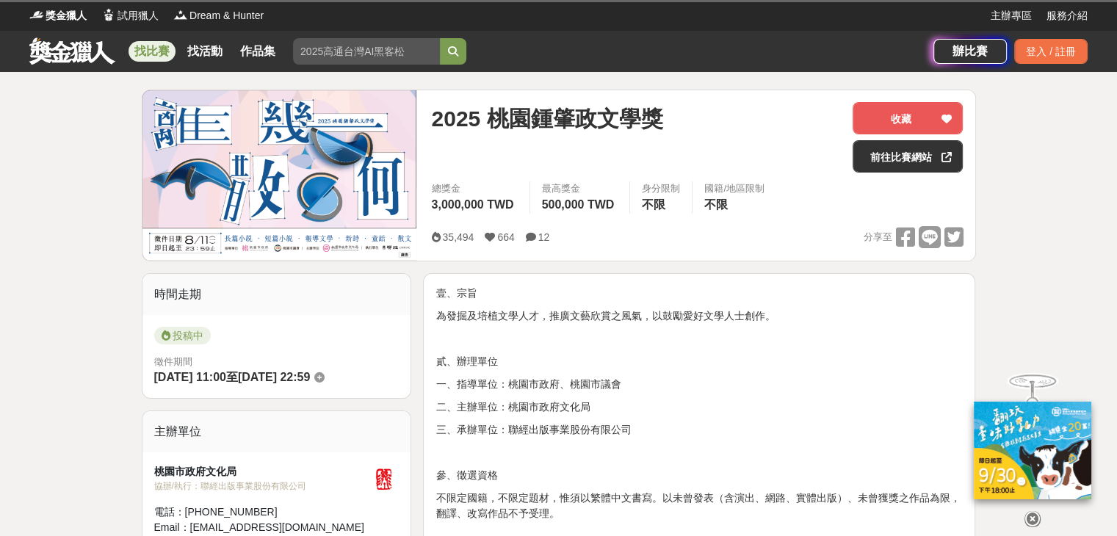
scroll to position [440, 0]
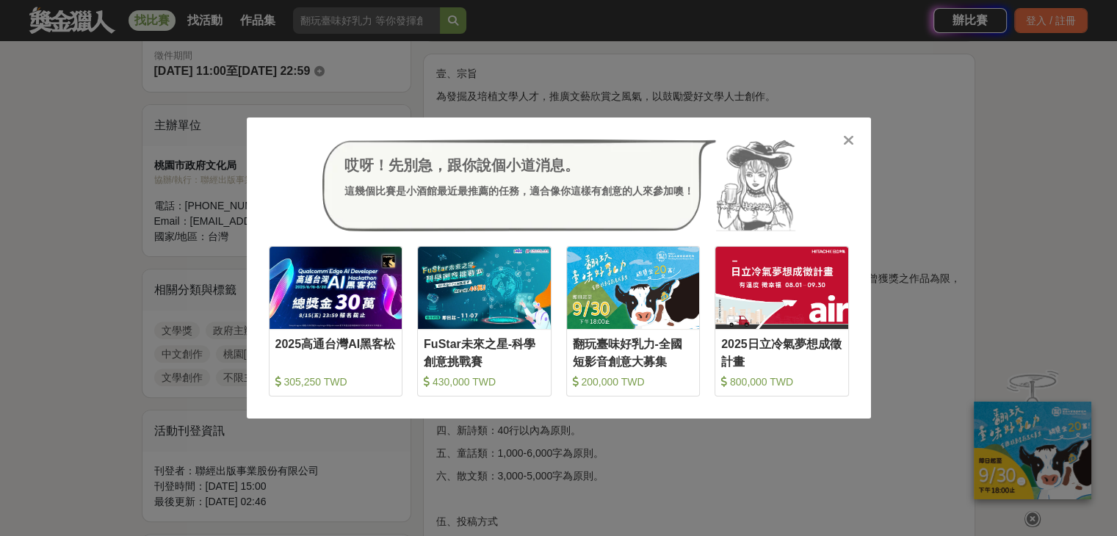
click at [847, 142] on icon at bounding box center [848, 140] width 11 height 15
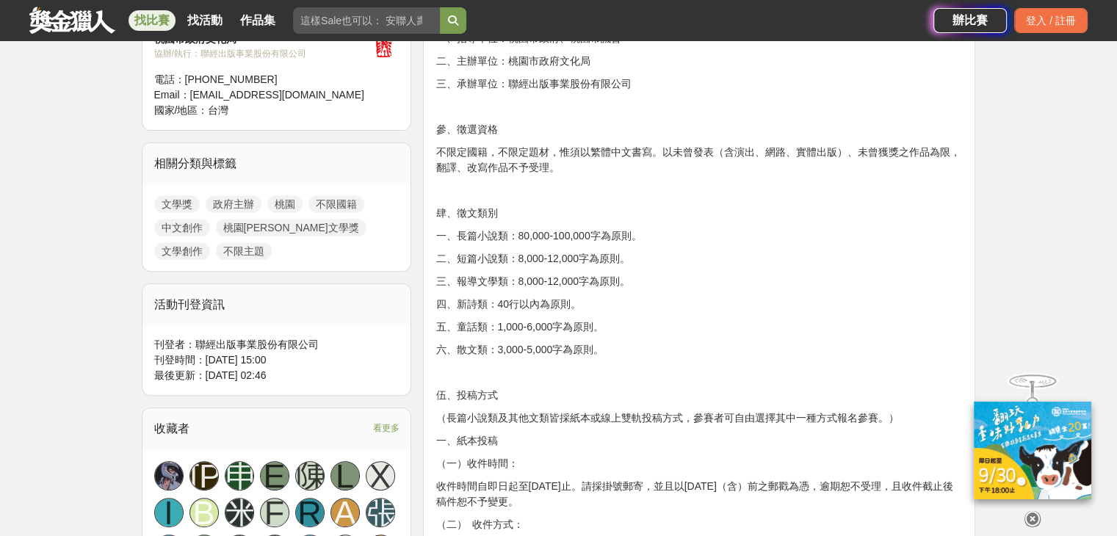
scroll to position [587, 0]
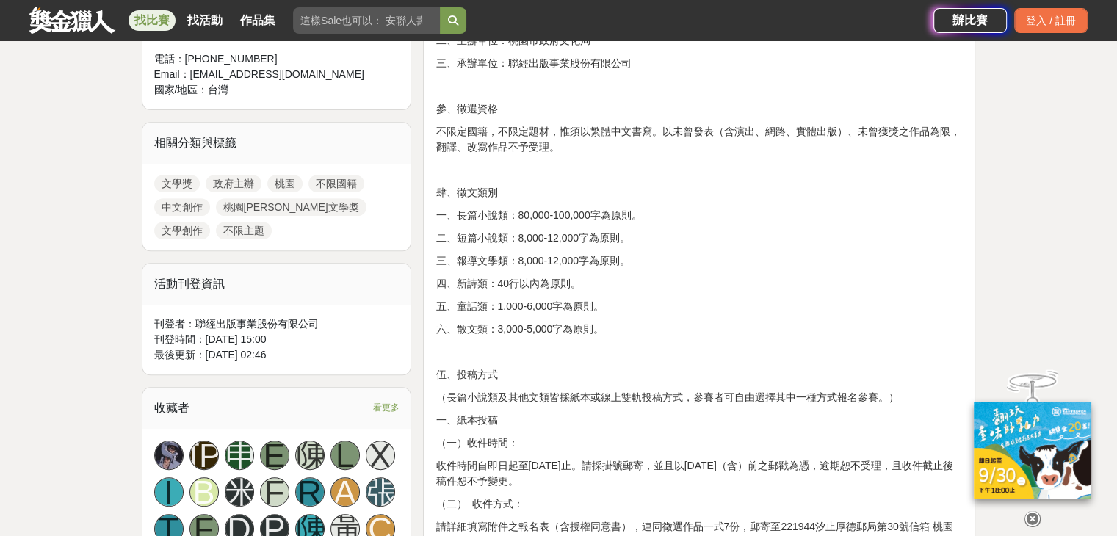
click at [718, 300] on p "五、童話類：1,000-6,000字為原則。" at bounding box center [698, 306] width 527 height 15
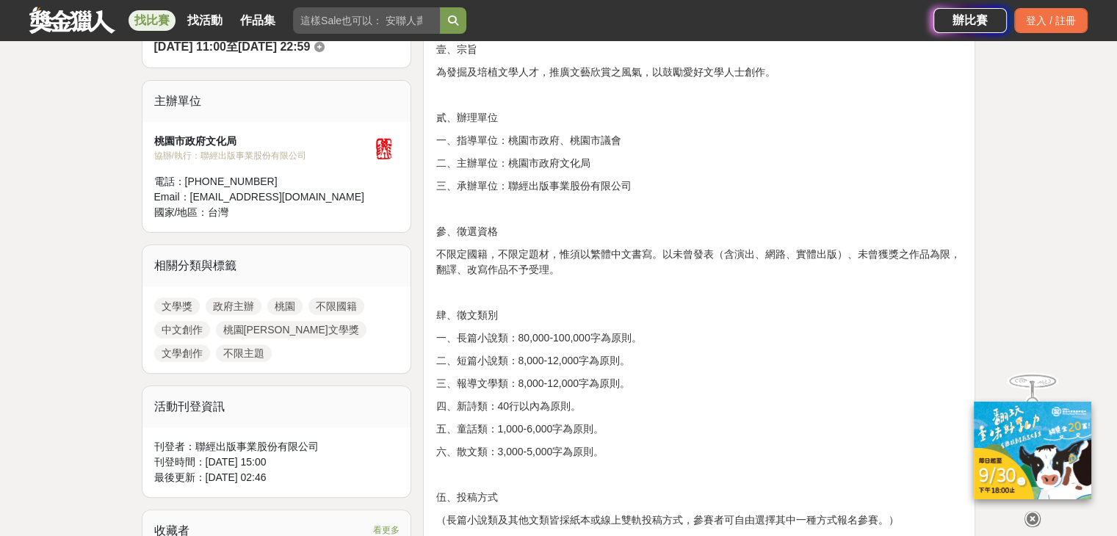
scroll to position [147, 0]
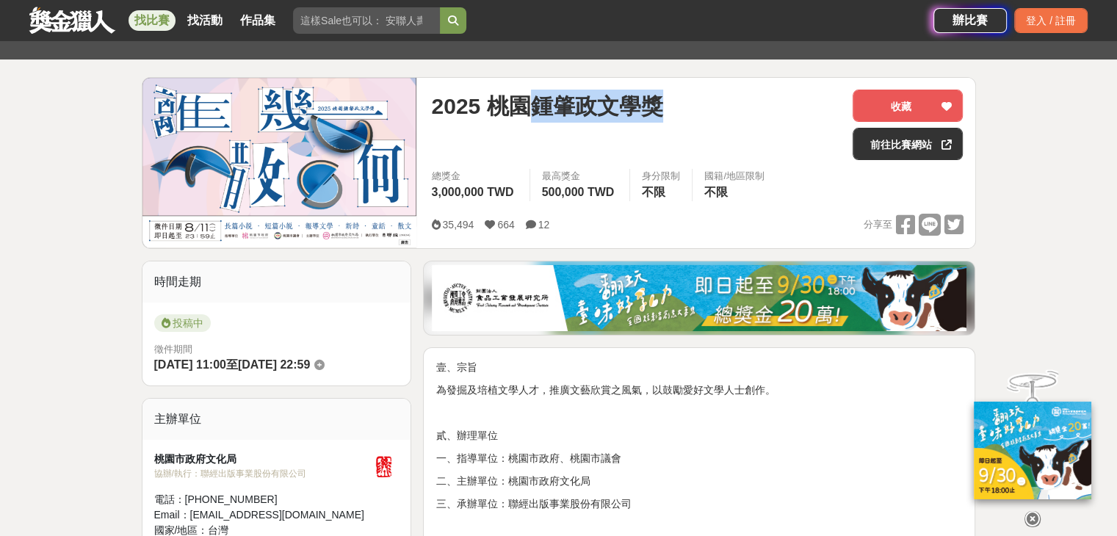
drag, startPoint x: 534, startPoint y: 104, endPoint x: 694, endPoint y: 104, distance: 160.8
click at [694, 104] on div "2025 桃園鍾肇政文學獎" at bounding box center [636, 106] width 410 height 33
copy span "[PERSON_NAME]文學獎"
click at [835, 396] on p "為發掘及培植文學人才，推廣文藝欣賞之風氣，以鼓勵愛好文學人士創作。" at bounding box center [698, 389] width 527 height 15
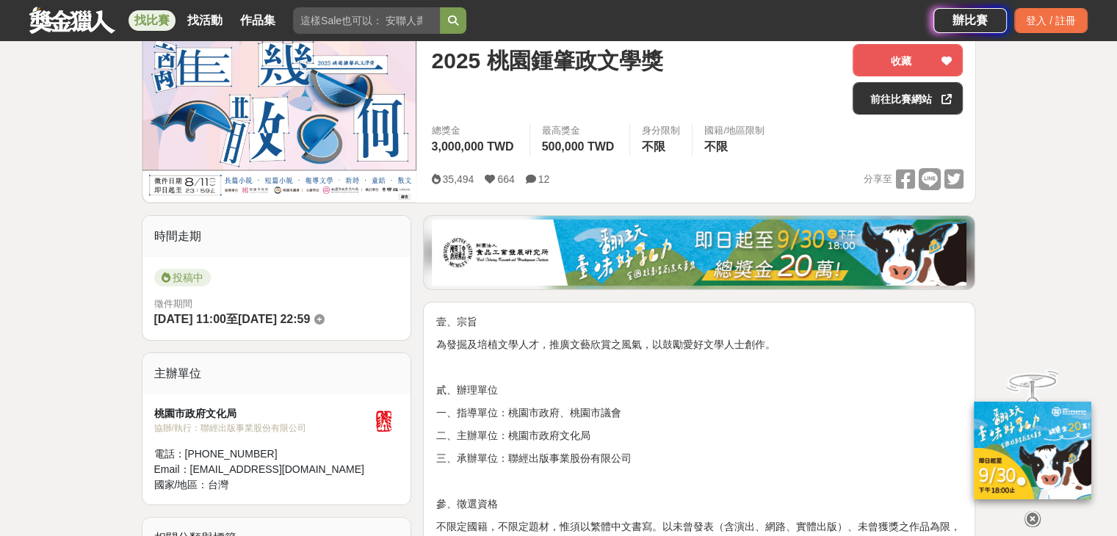
scroll to position [73, 0]
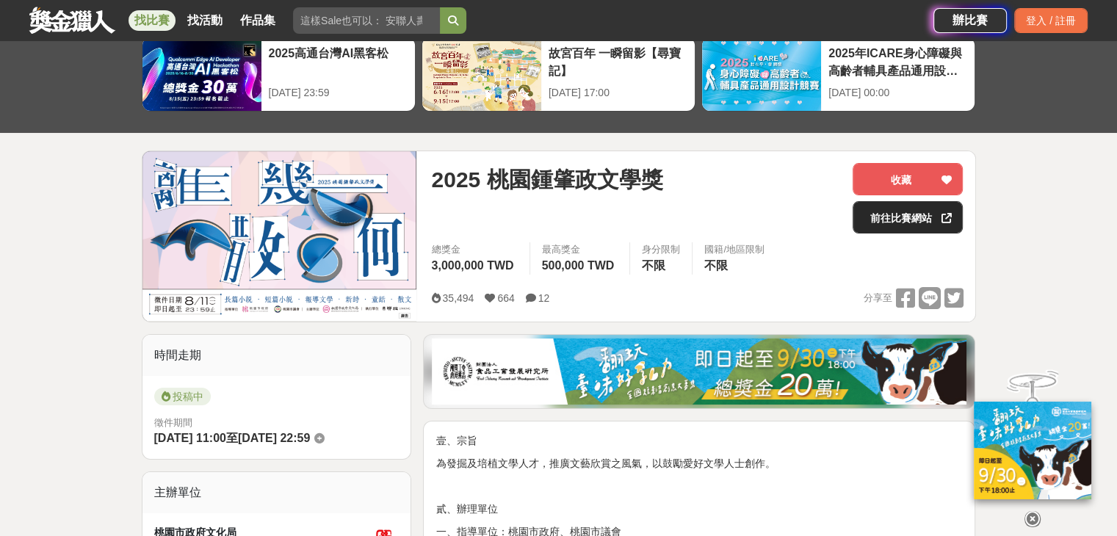
click at [880, 223] on link "前往比賽網站" at bounding box center [907, 217] width 110 height 32
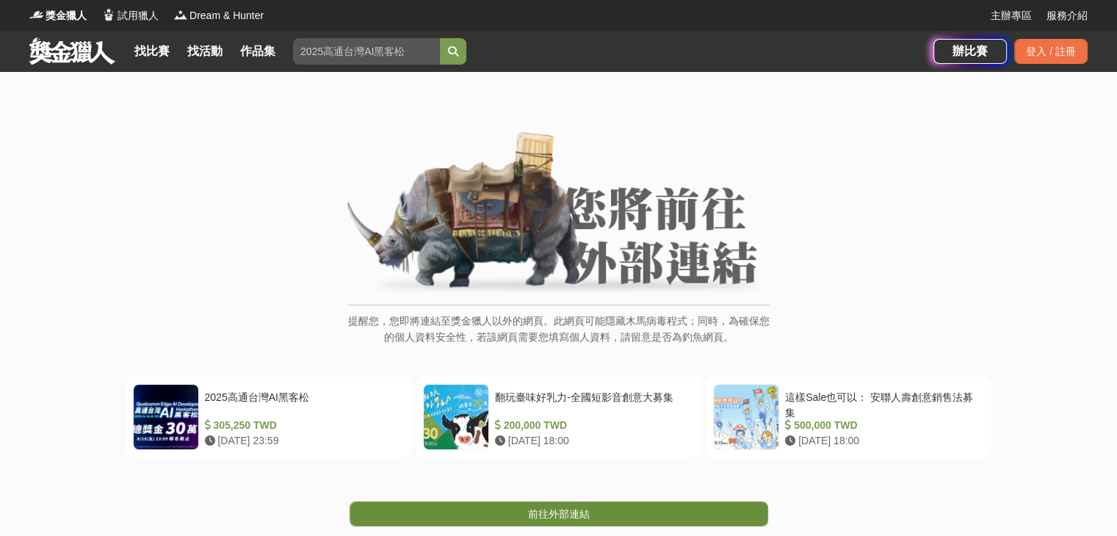
click at [564, 509] on span "前往外部連結" at bounding box center [559, 514] width 62 height 12
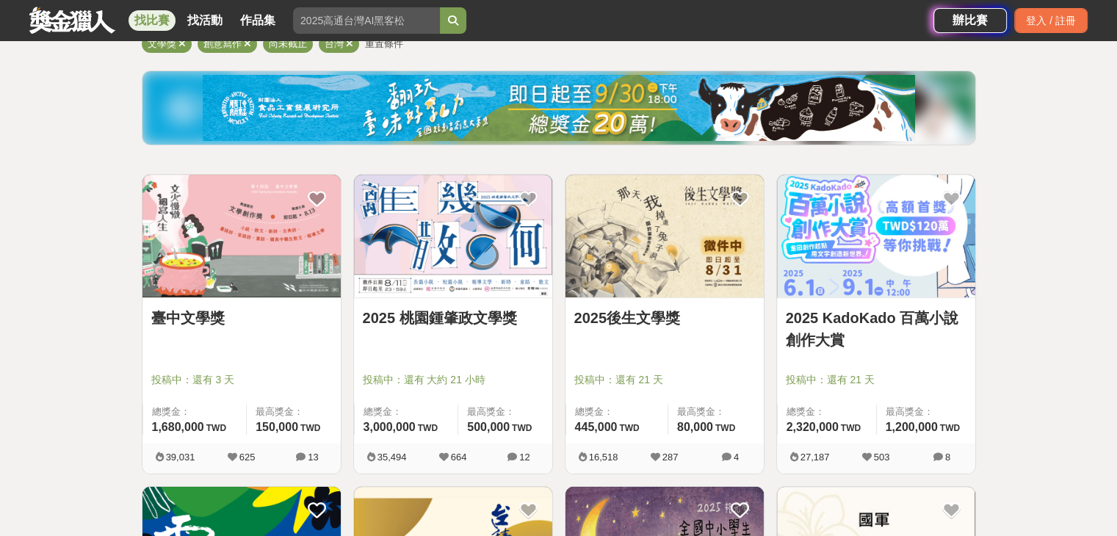
click at [649, 319] on link "2025後生文學獎" at bounding box center [664, 318] width 181 height 22
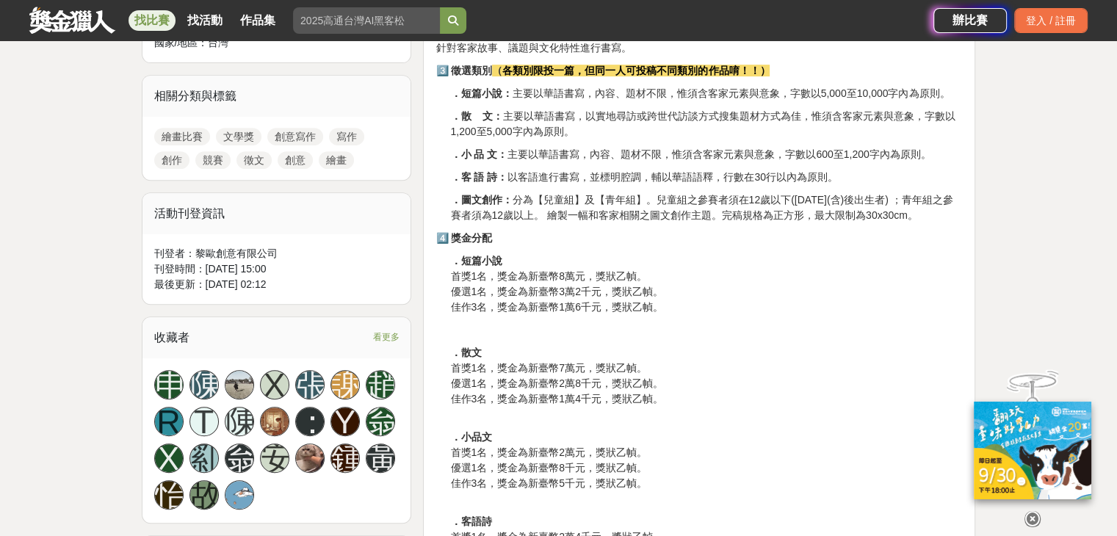
scroll to position [661, 0]
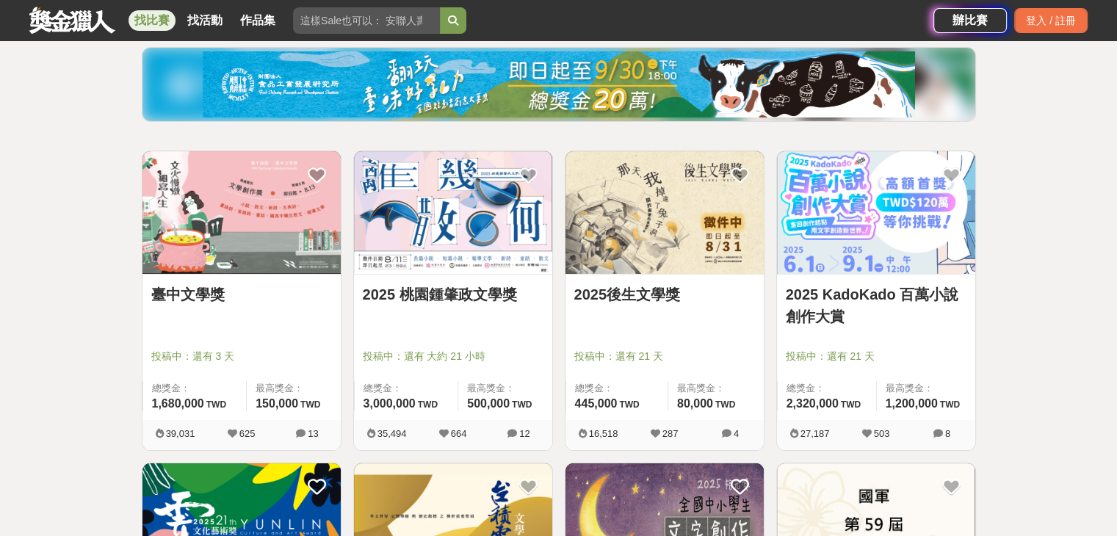
scroll to position [147, 0]
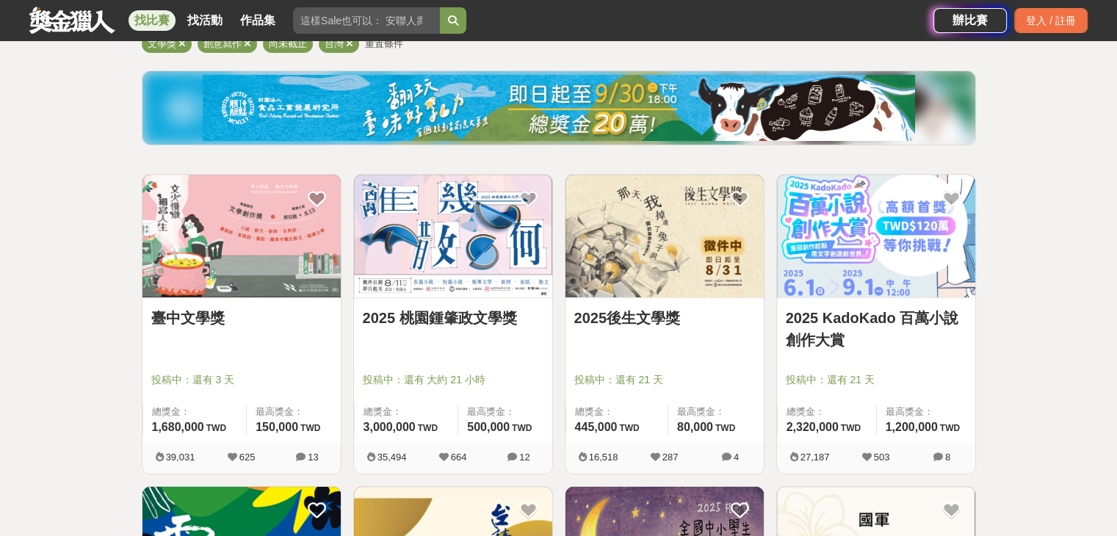
click at [196, 304] on div "臺中文學獎 投稿中：還有 3 天 總獎金： 1,680,000 168 萬 TWD 最高獎金： 150,000 TWD" at bounding box center [241, 370] width 198 height 145
click at [203, 315] on link "臺中文學獎" at bounding box center [241, 318] width 181 height 22
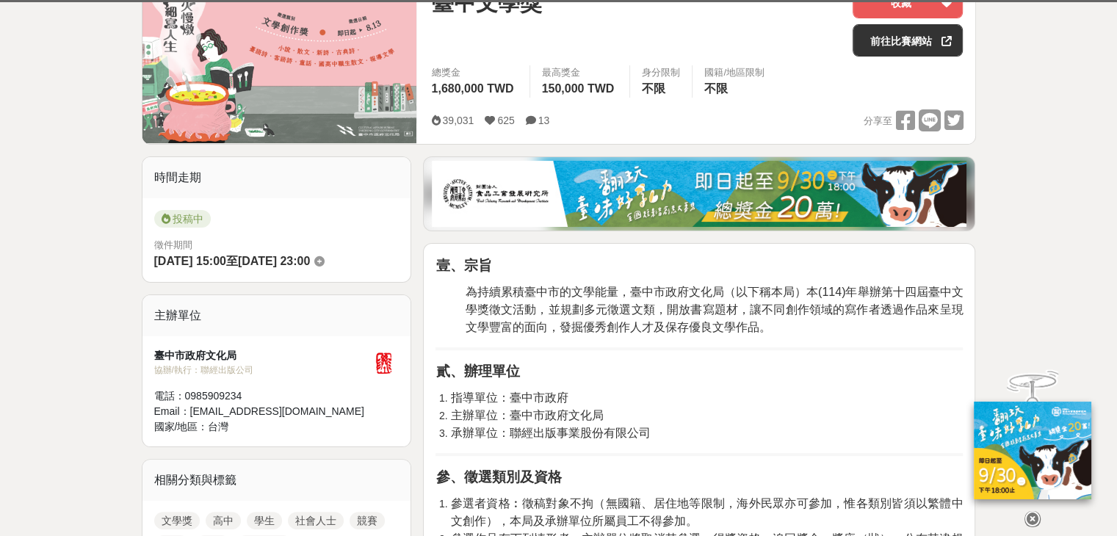
scroll to position [294, 0]
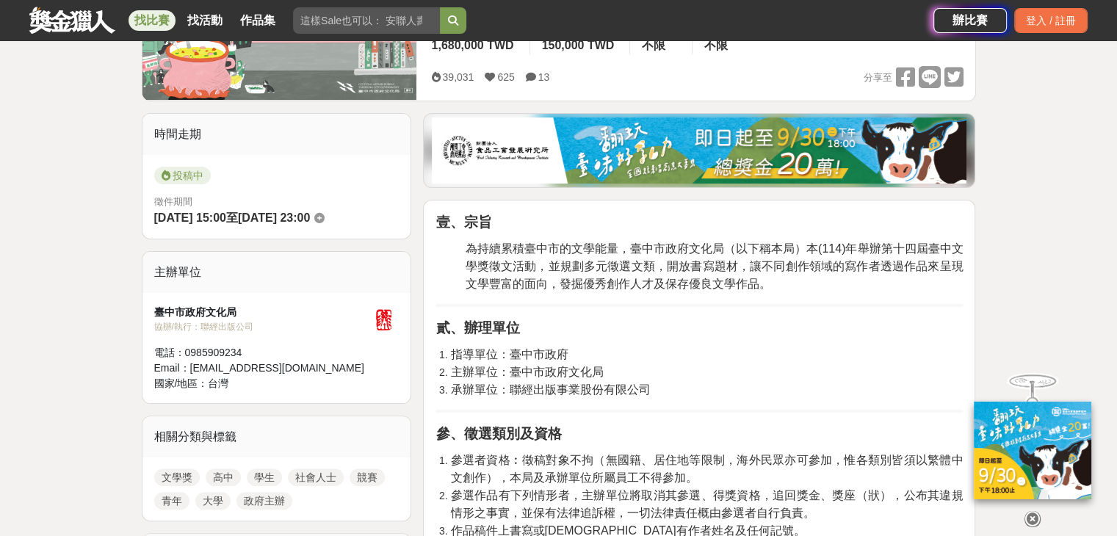
click at [1025, 511] on icon at bounding box center [1032, 519] width 16 height 16
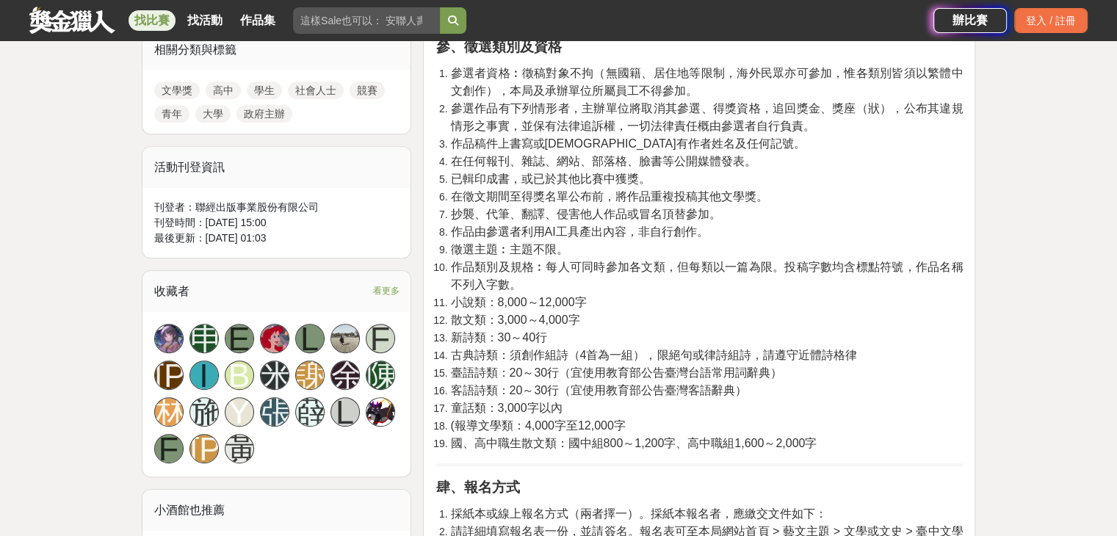
scroll to position [661, 0]
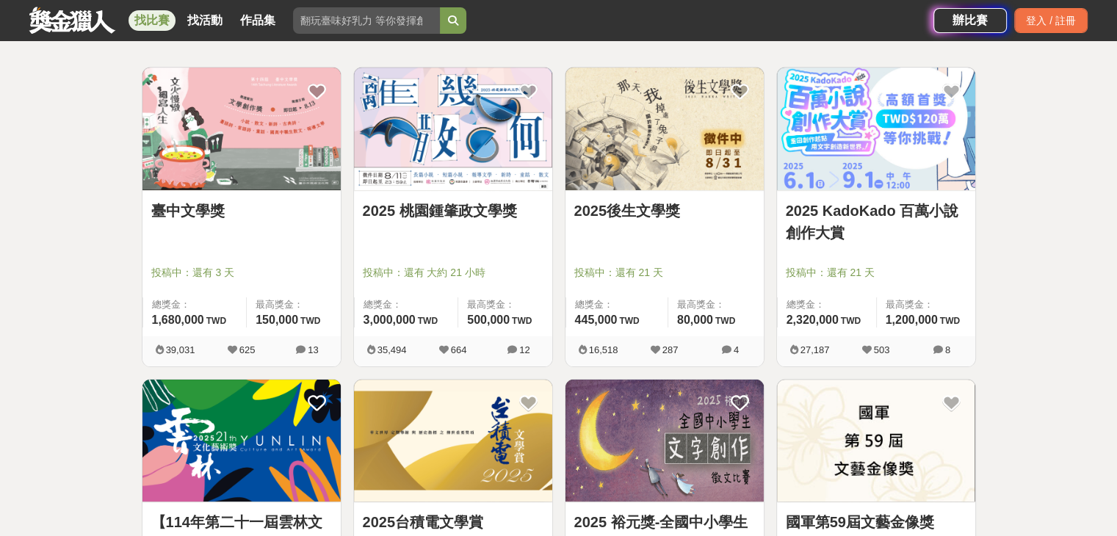
scroll to position [440, 0]
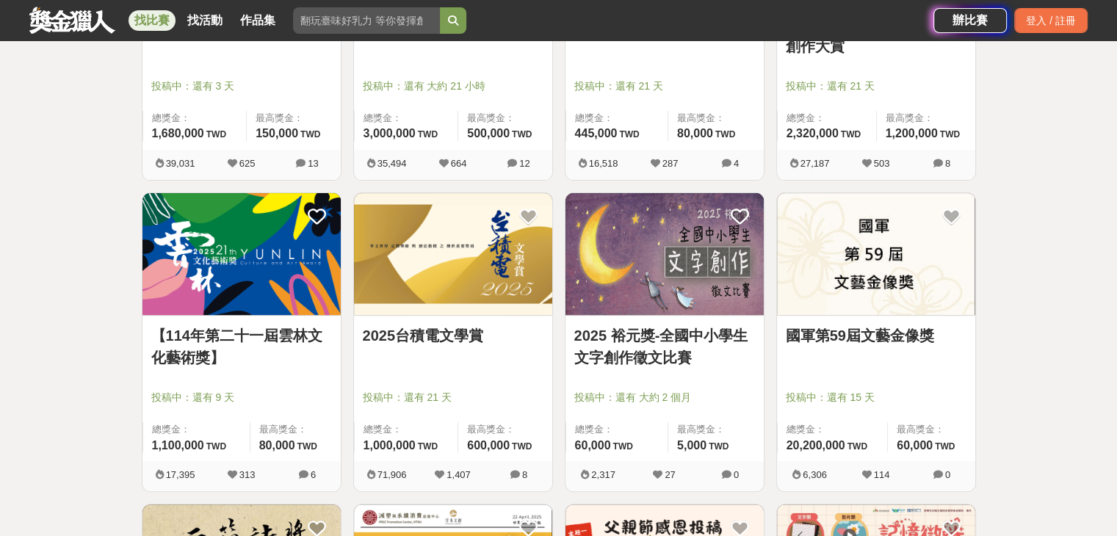
click at [429, 327] on link "2025台積電文學賞" at bounding box center [453, 335] width 181 height 22
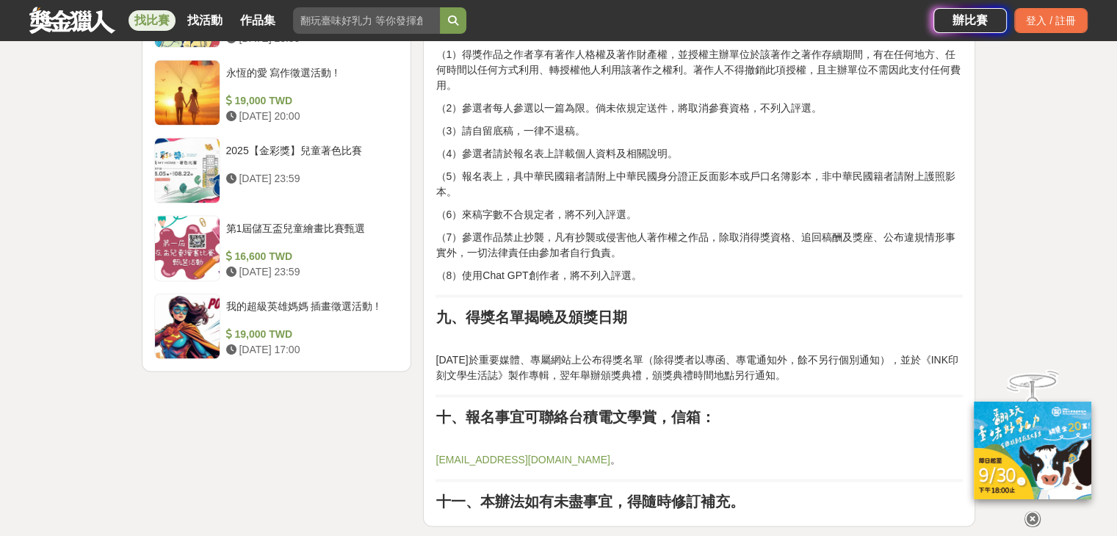
scroll to position [1909, 0]
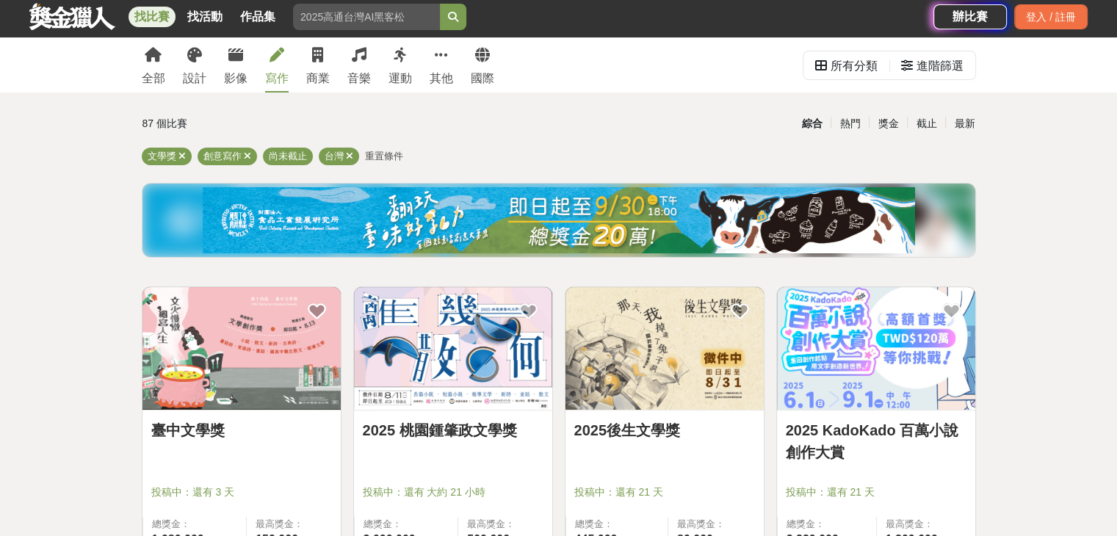
scroll to position [294, 0]
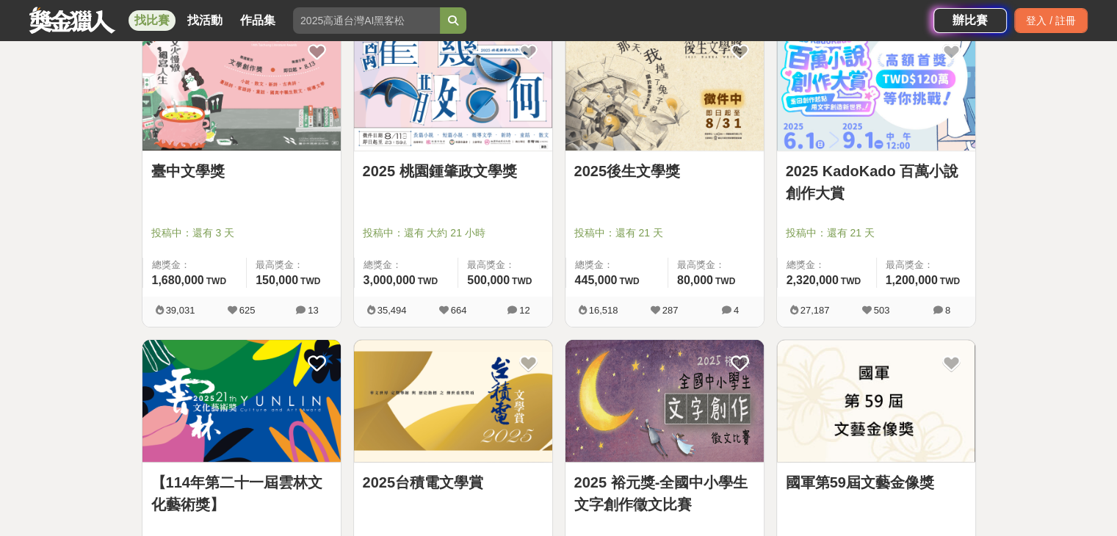
click at [501, 178] on link "2025 桃園鍾肇政文學獎" at bounding box center [453, 171] width 181 height 22
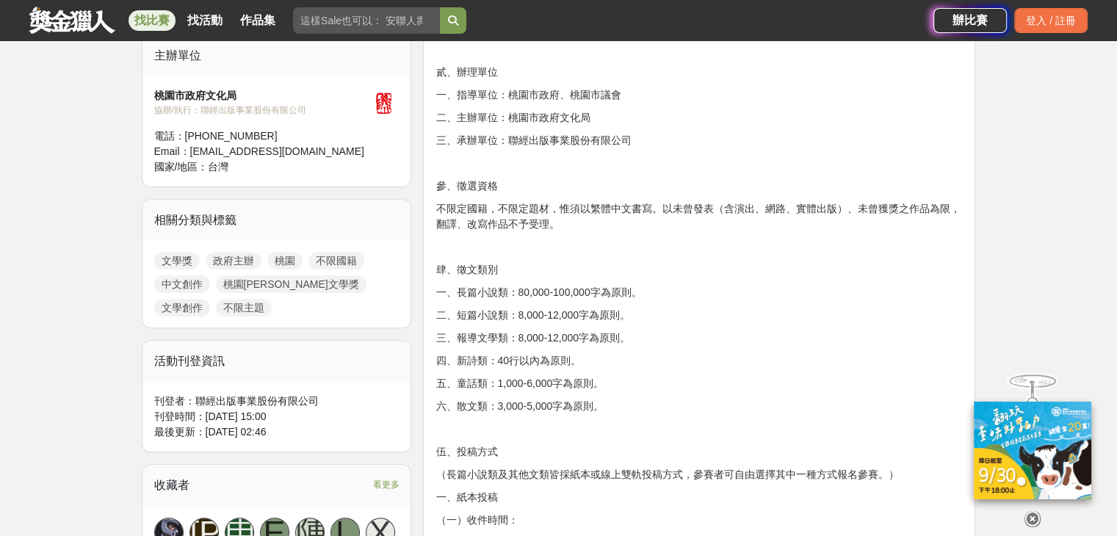
scroll to position [514, 0]
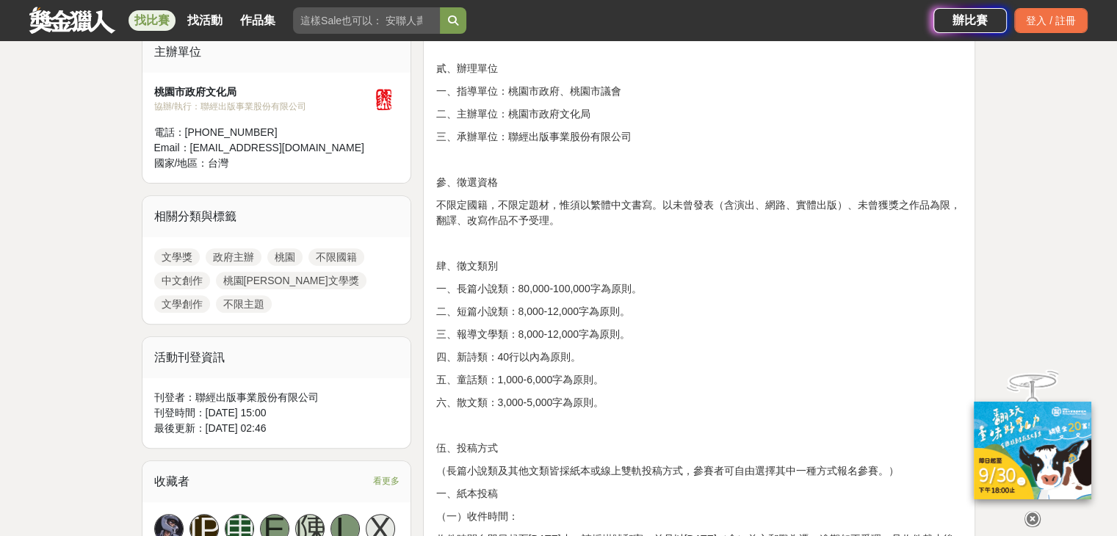
click at [1030, 515] on icon at bounding box center [1032, 519] width 16 height 16
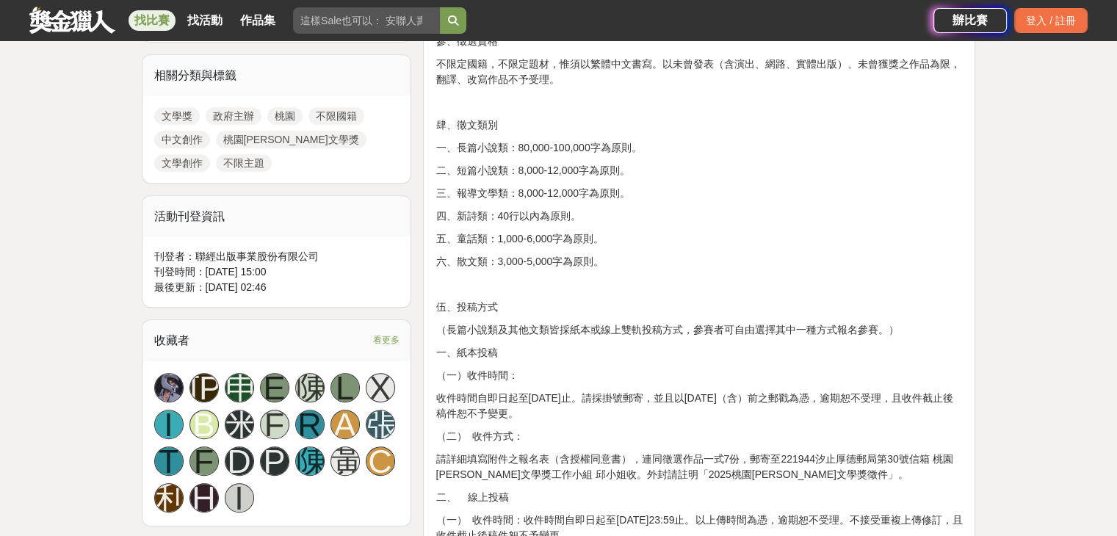
scroll to position [661, 0]
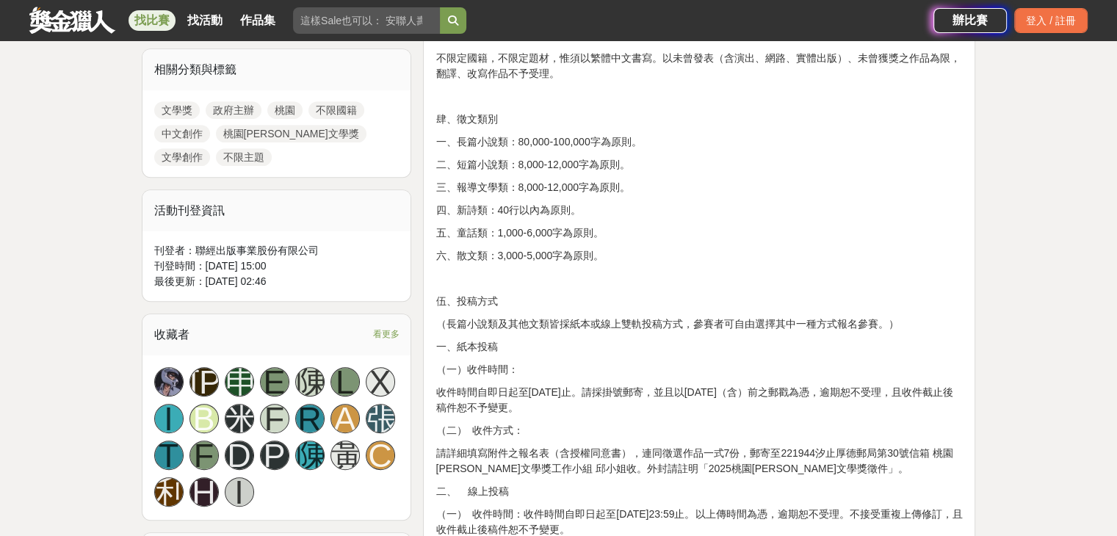
drag, startPoint x: 1127, startPoint y: 1, endPoint x: 799, endPoint y: 170, distance: 369.0
click at [799, 170] on p "二、短篇小說類：8,000-12,000字為原則。" at bounding box center [698, 164] width 527 height 15
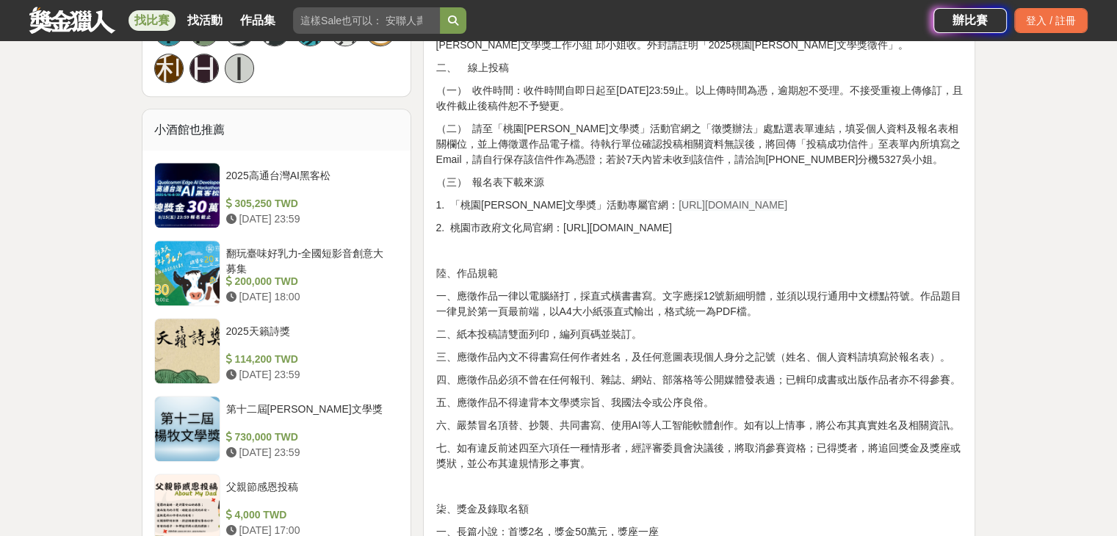
scroll to position [1101, 0]
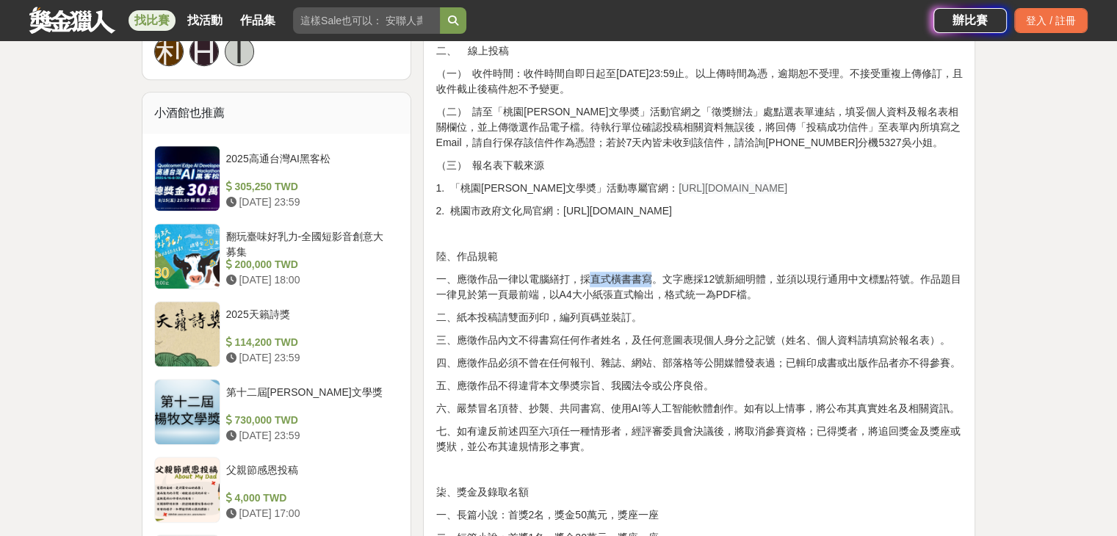
drag, startPoint x: 589, startPoint y: 278, endPoint x: 649, endPoint y: 277, distance: 59.5
click at [649, 277] on p "一、應徵作品一律以電腦繕打，採直式橫書書寫。文字應採12號新細明體，並須以現行通用中文標點符號。作品題目一律見於第一頁最前端，以A4大小紙張直式輸出，格式統一…" at bounding box center [698, 287] width 527 height 31
copy p "直式橫書書寫"
click at [661, 244] on div "壹、宗旨 為發掘及培植文學人才，推廣文藝欣賞之風氣，以鼓勵愛好文學人士創作。 貳、辦理單位 一、指導單位：桃園市政府、桃園市議會 二、主辦單位：桃園市政府文化…" at bounding box center [698, 420] width 527 height 2030
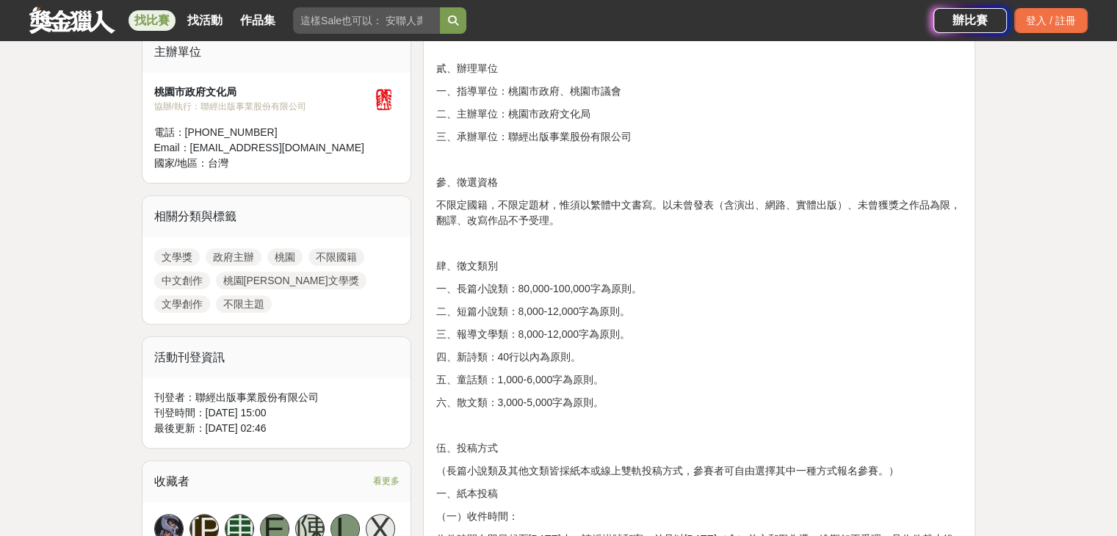
scroll to position [0, 0]
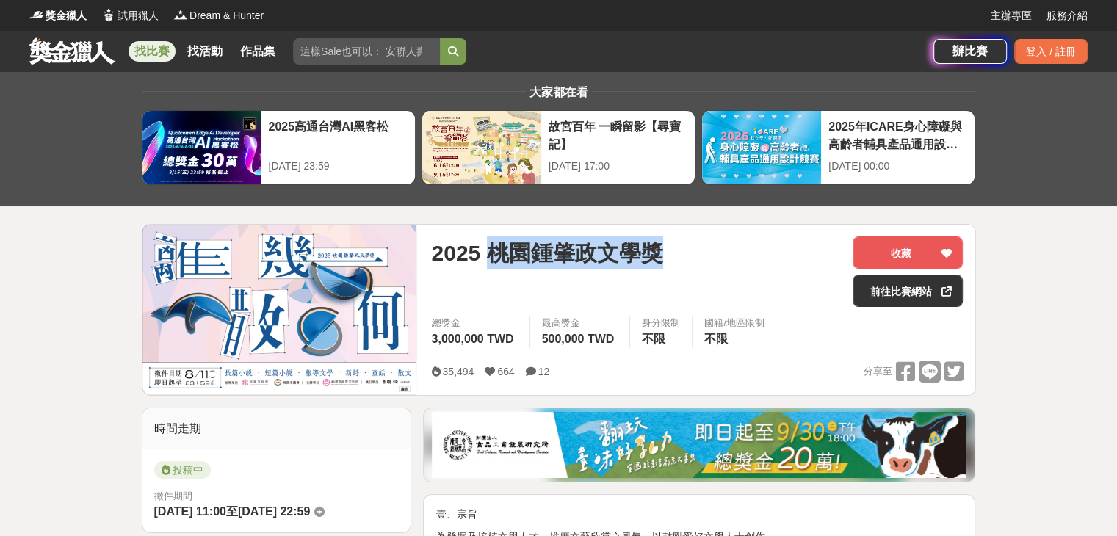
drag, startPoint x: 493, startPoint y: 250, endPoint x: 658, endPoint y: 239, distance: 164.8
click at [658, 239] on span "2025 桃園鍾肇政文學獎" at bounding box center [546, 252] width 231 height 33
click at [634, 255] on span "2025 桃園鍾肇政文學獎" at bounding box center [546, 252] width 231 height 33
drag, startPoint x: 534, startPoint y: 258, endPoint x: 708, endPoint y: 258, distance: 173.2
click at [708, 258] on div "2025 桃園鍾肇政文學獎" at bounding box center [636, 252] width 410 height 33
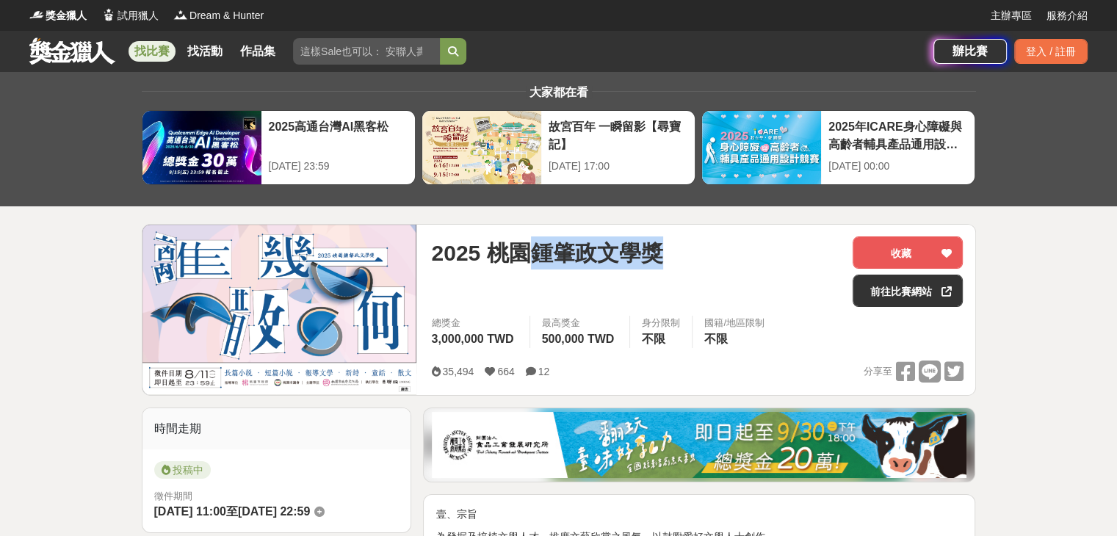
copy span "[PERSON_NAME]文學獎"
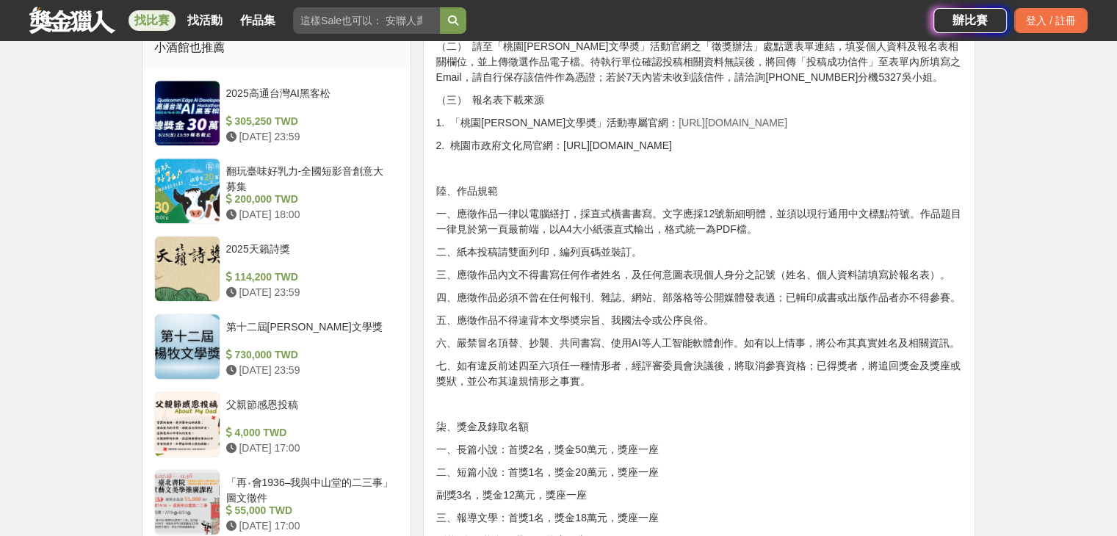
scroll to position [1175, 0]
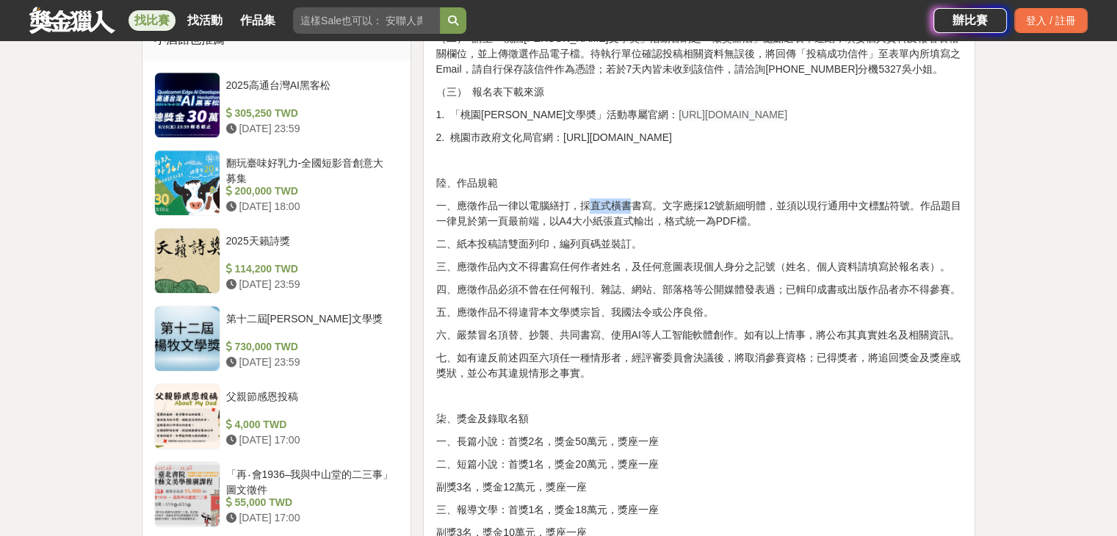
drag, startPoint x: 590, startPoint y: 203, endPoint x: 628, endPoint y: 205, distance: 37.5
click at [628, 205] on p "一、應徵作品一律以電腦繕打，採直式橫書書寫。文字應採12號新細明體，並須以現行通用中文標點符號。作品題目一律見於第一頁最前端，以A4大小紙張直式輸出，格式統一…" at bounding box center [698, 213] width 527 height 31
copy p "直式橫書"
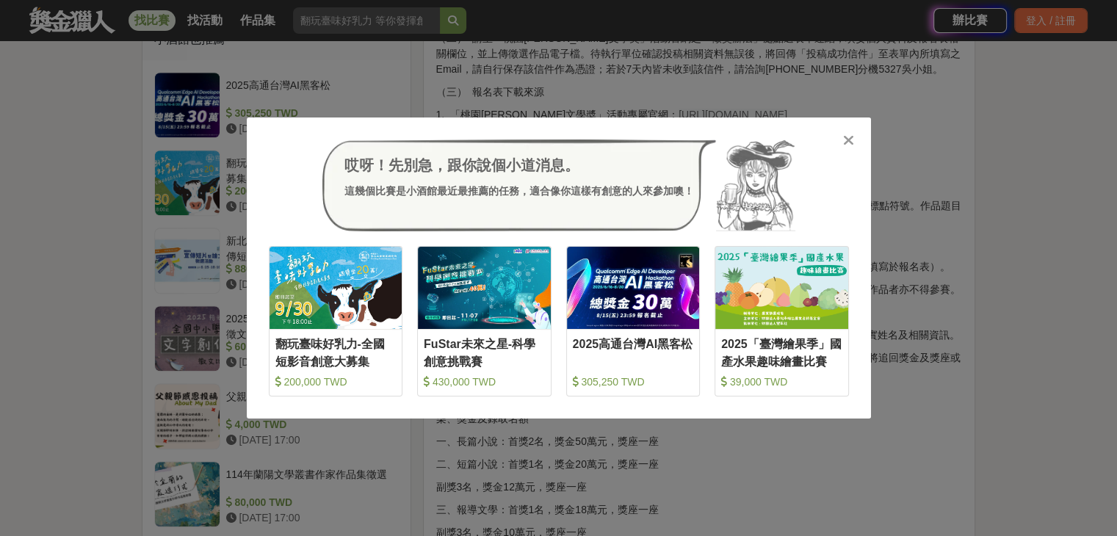
click at [847, 142] on icon at bounding box center [848, 140] width 11 height 15
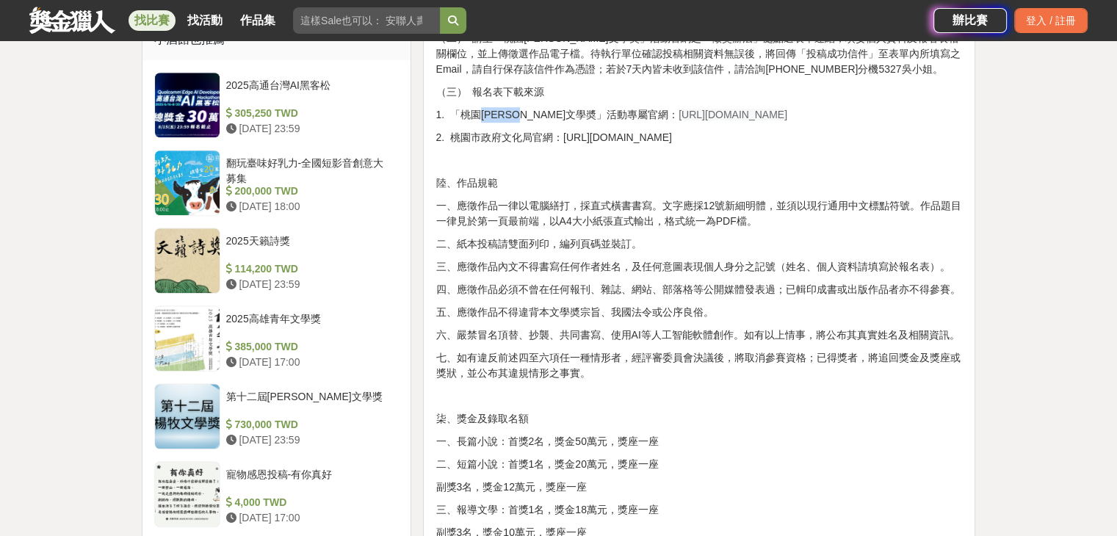
drag, startPoint x: 483, startPoint y: 112, endPoint x: 540, endPoint y: 111, distance: 56.5
click at [540, 111] on p "1. 「桃園鍾肇政文學奬」活動專屬官網： https://literature.tyccc.gov.tw/" at bounding box center [698, 114] width 527 height 15
copy p "鍾肇政文學奬"
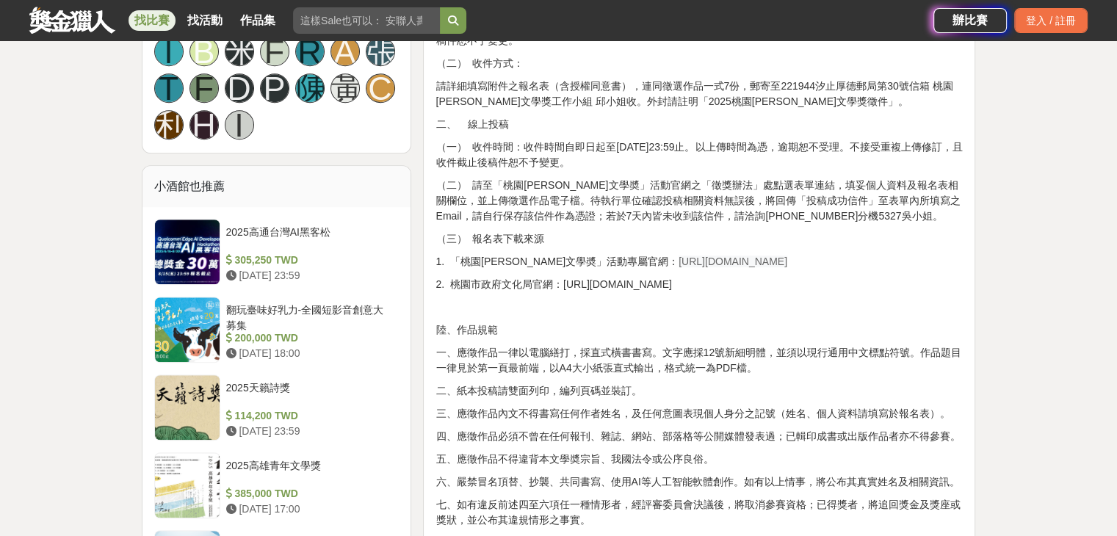
click at [665, 352] on p "一、應徵作品一律以電腦繕打，採直式橫書書寫。文字應採12號新細明體，並須以現行通用中文標點符號。作品題目一律見於第一頁最前端，以A4大小紙張直式輸出，格式統一…" at bounding box center [698, 360] width 527 height 31
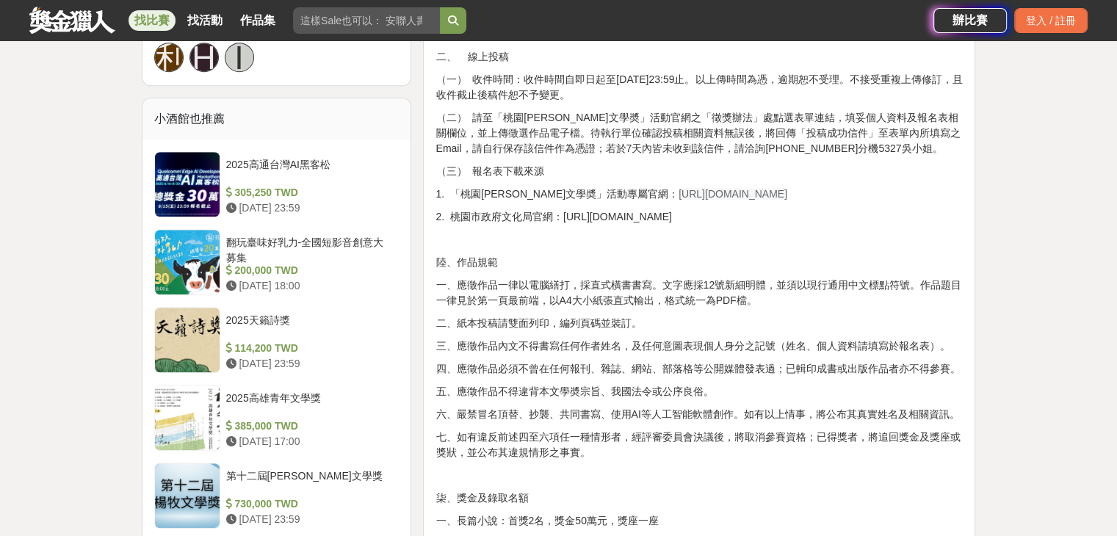
scroll to position [1101, 0]
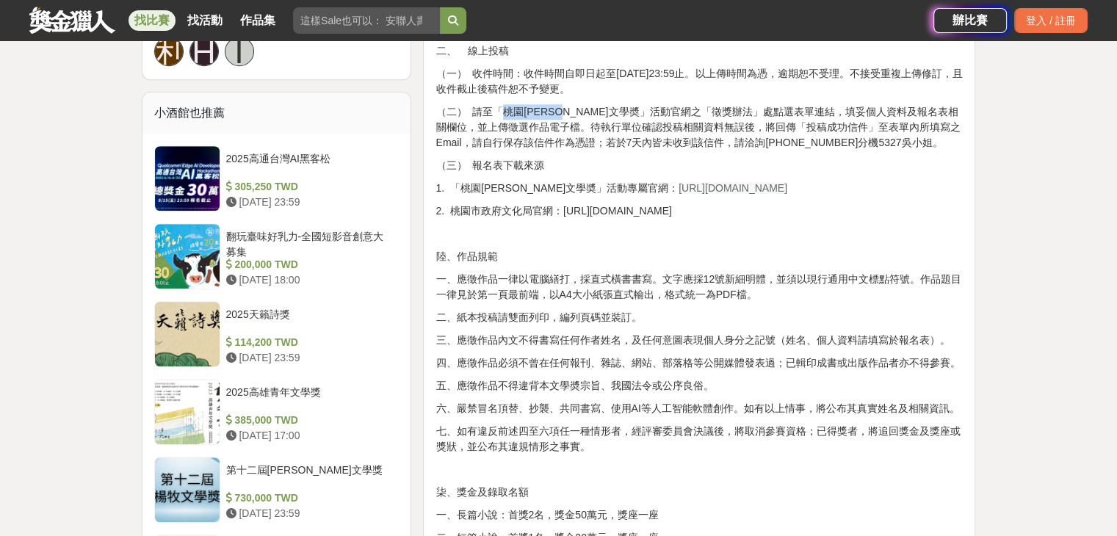
drag, startPoint x: 504, startPoint y: 109, endPoint x: 581, endPoint y: 109, distance: 77.1
click at [581, 109] on p "（二） 請至「桃園[PERSON_NAME]文學奬」活動官網之「徵獎辦法」處點選表單連結，填妥個人資料及報名表相關欄位，並上傳徵選作品電子檔。待執行單位確認投…" at bounding box center [698, 127] width 527 height 46
copy p "桃園鍾肇政文學奬"
